Goal: Transaction & Acquisition: Book appointment/travel/reservation

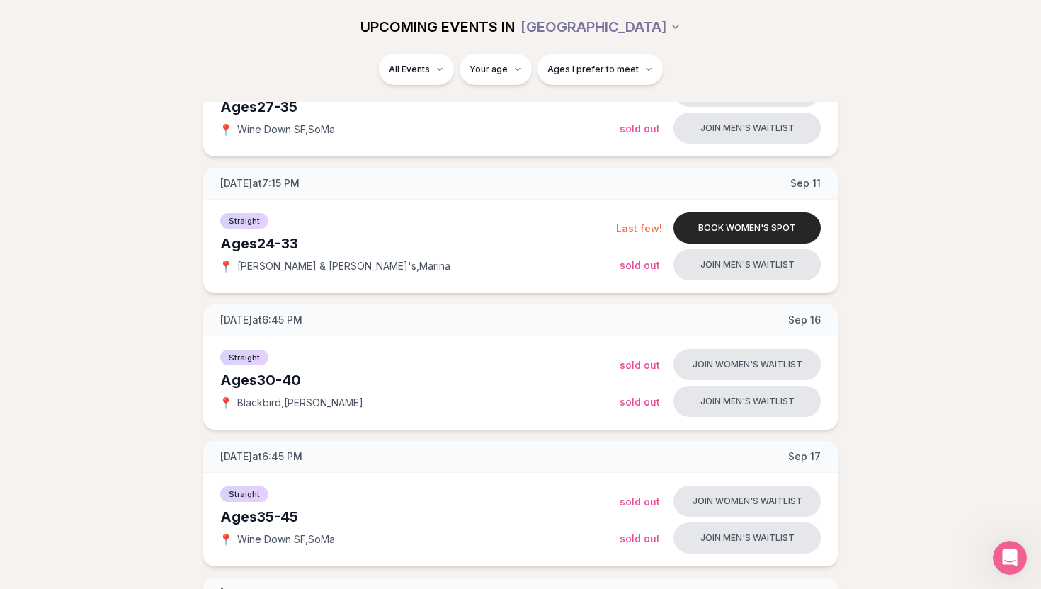
scroll to position [395, 0]
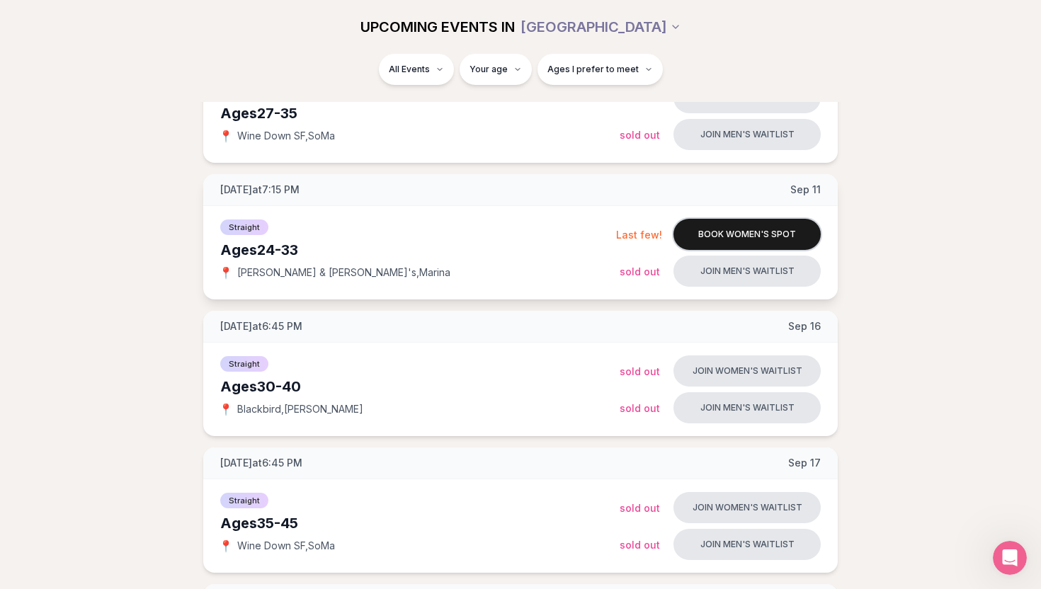
click at [708, 242] on button "Book women's spot" at bounding box center [746, 234] width 147 height 31
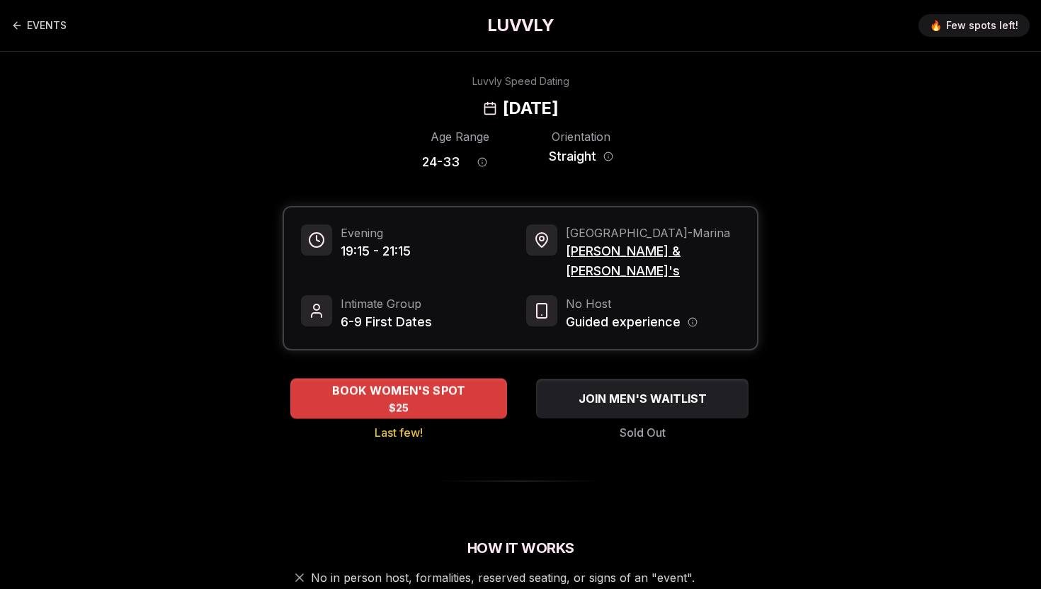
click at [406, 401] on span "$25" at bounding box center [399, 408] width 21 height 14
